Goal: Information Seeking & Learning: Learn about a topic

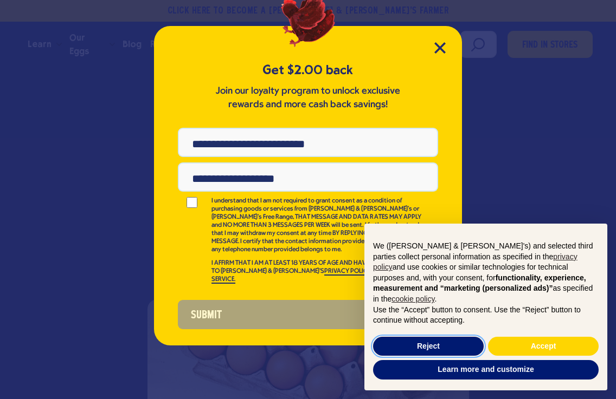
click at [435, 350] on button "Reject" at bounding box center [428, 347] width 111 height 20
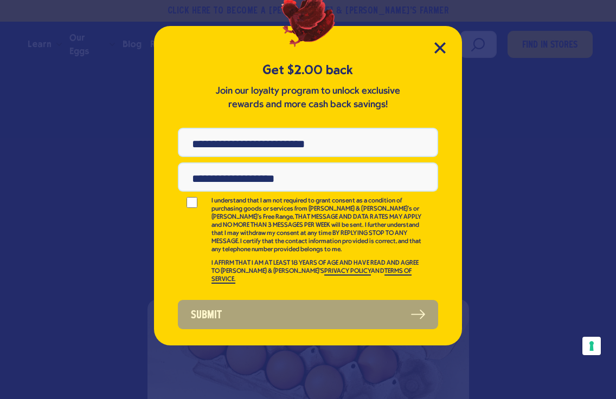
click at [434, 52] on icon "Close Modal" at bounding box center [439, 47] width 11 height 11
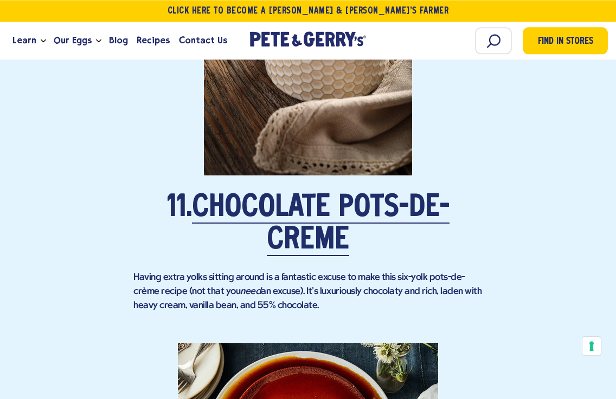
scroll to position [4857, 0]
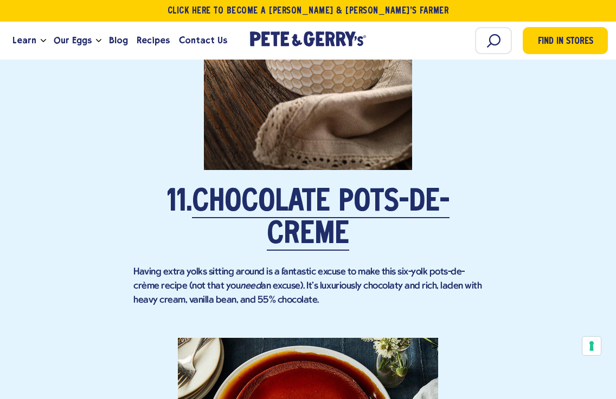
click at [153, 49] on link "Recipes" at bounding box center [153, 40] width 42 height 29
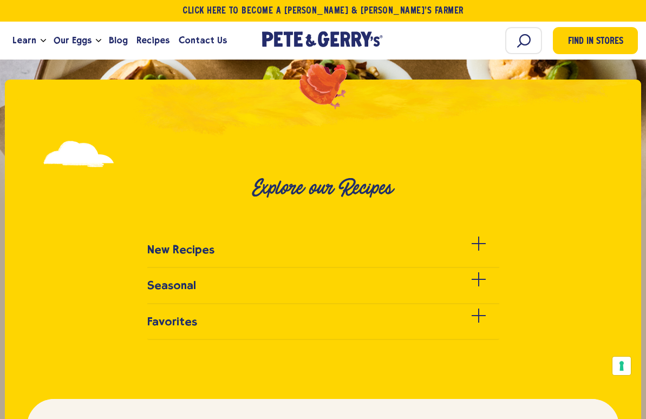
scroll to position [236, 0]
click at [523, 43] on input "Search" at bounding box center [474, 40] width 135 height 27
click at [525, 41] on input "Search" at bounding box center [474, 40] width 135 height 27
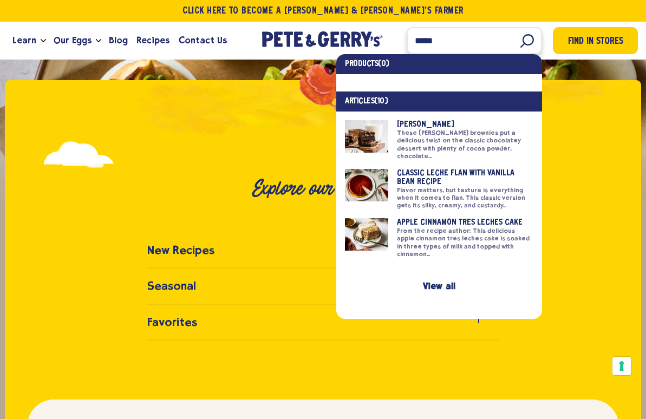
type input "*****"
click at [345, 174] on link at bounding box center [439, 189] width 189 height 41
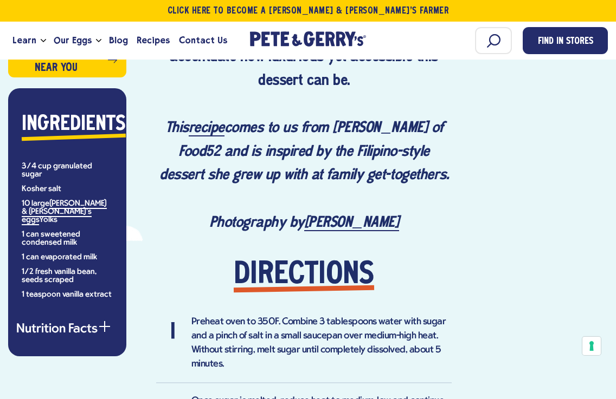
scroll to position [801, 0]
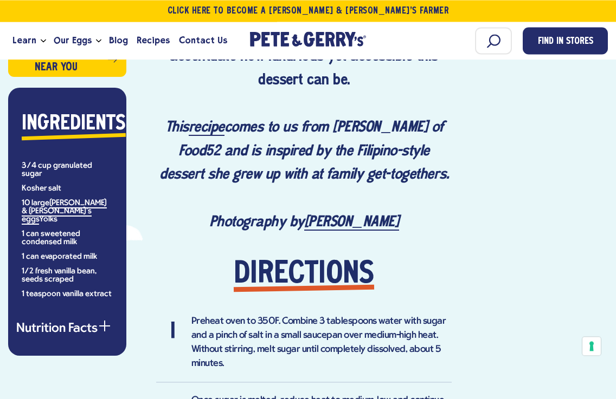
click at [615, 399] on div "R What size can of evaporated milk? — [PERSON_NAME] A 10 Comments Find in a sto…" at bounding box center [308, 349] width 616 height 1311
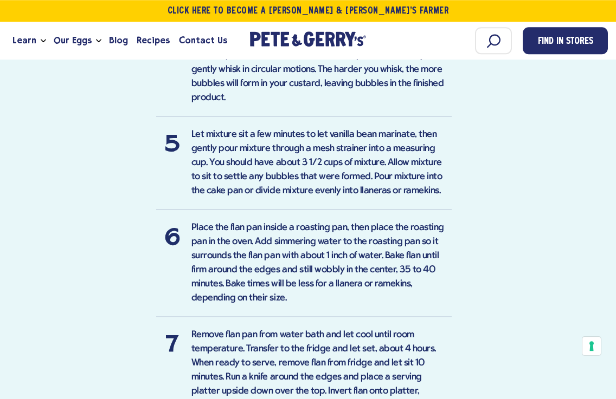
scroll to position [1319, 0]
